Goal: Find specific page/section

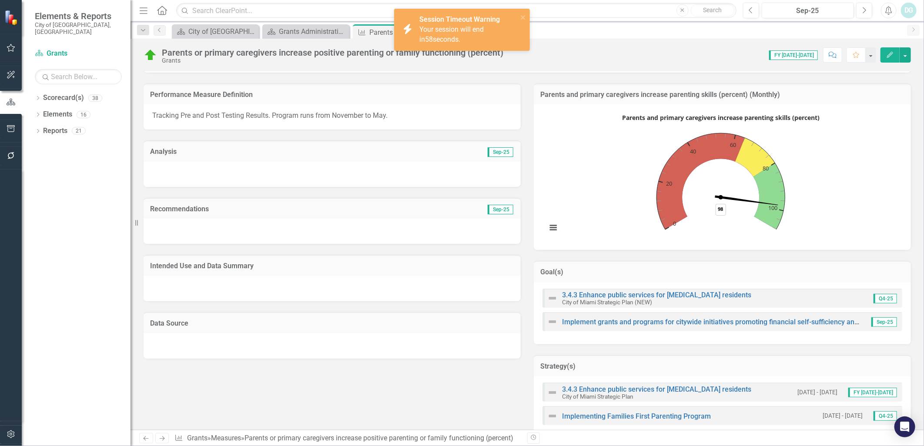
scroll to position [14, 0]
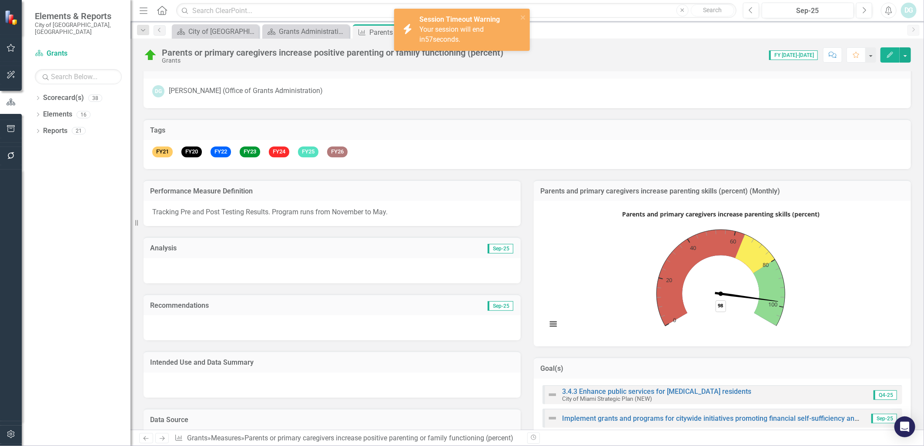
click at [454, 31] on span "Your session will end in 57 seconds." at bounding box center [451, 34] width 64 height 18
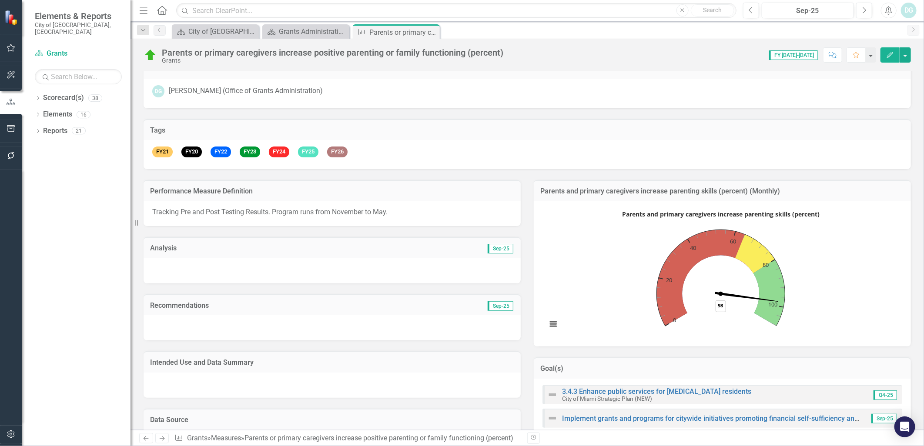
scroll to position [0, 0]
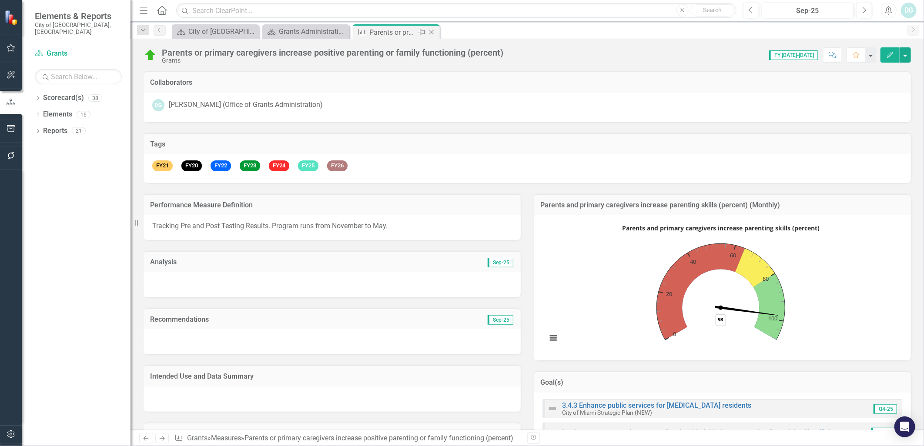
click at [431, 31] on icon at bounding box center [431, 32] width 5 height 5
